Goal: Task Accomplishment & Management: Complete application form

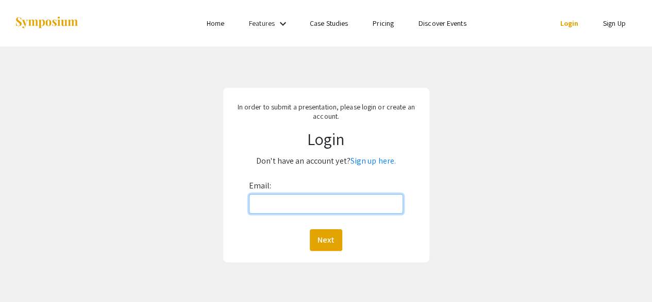
click at [328, 204] on input "Email:" at bounding box center [326, 204] width 155 height 20
type input "jmaso036@odu.edu"
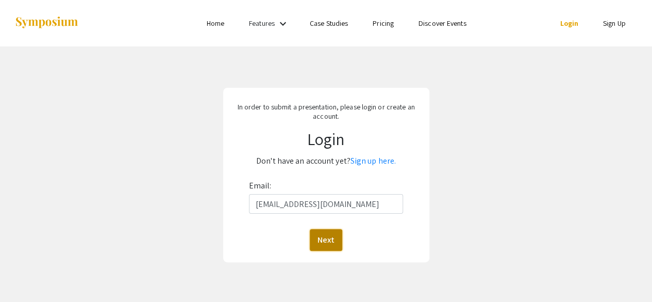
click at [327, 239] on button "Next" at bounding box center [326, 240] width 32 height 22
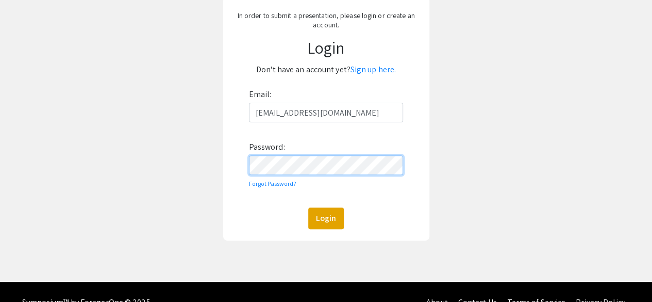
scroll to position [90, 0]
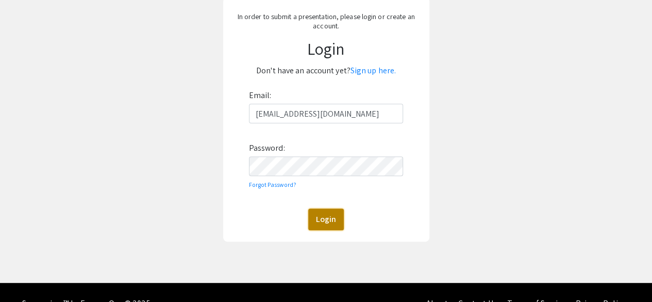
click at [334, 224] on button "Login" at bounding box center [326, 219] width 36 height 22
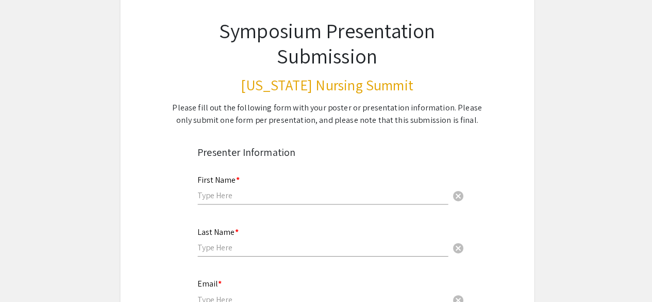
scroll to position [39, 0]
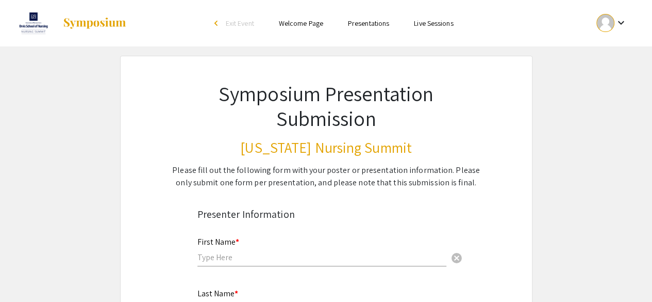
click at [367, 24] on link "Presentations" at bounding box center [368, 23] width 41 height 9
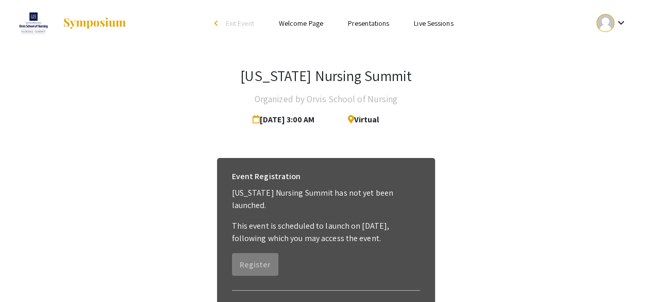
click at [303, 21] on link "Welcome Page" at bounding box center [301, 23] width 44 height 9
click at [301, 24] on link "Welcome Page" at bounding box center [301, 23] width 44 height 9
click at [307, 21] on link "Welcome Page" at bounding box center [301, 23] width 44 height 9
click at [360, 20] on link "Presentations" at bounding box center [368, 23] width 41 height 9
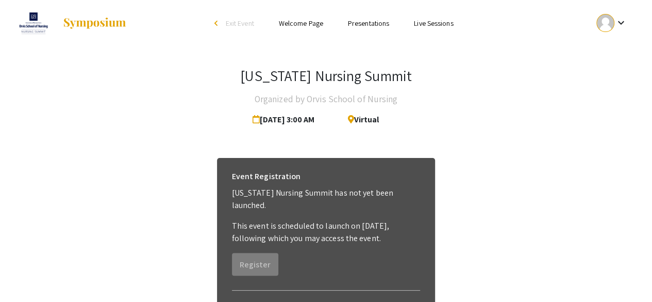
click at [215, 22] on div "arrow_back_ios" at bounding box center [218, 23] width 6 height 6
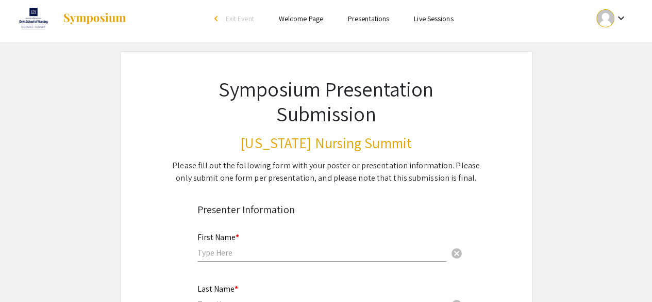
scroll to position [3, 0]
